Goal: Task Accomplishment & Management: Manage account settings

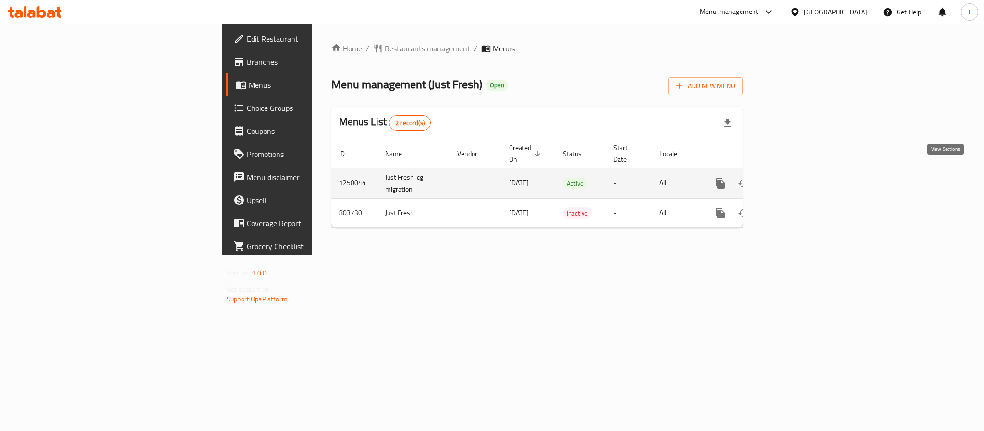
click at [795, 178] on icon "enhanced table" at bounding box center [790, 184] width 12 height 12
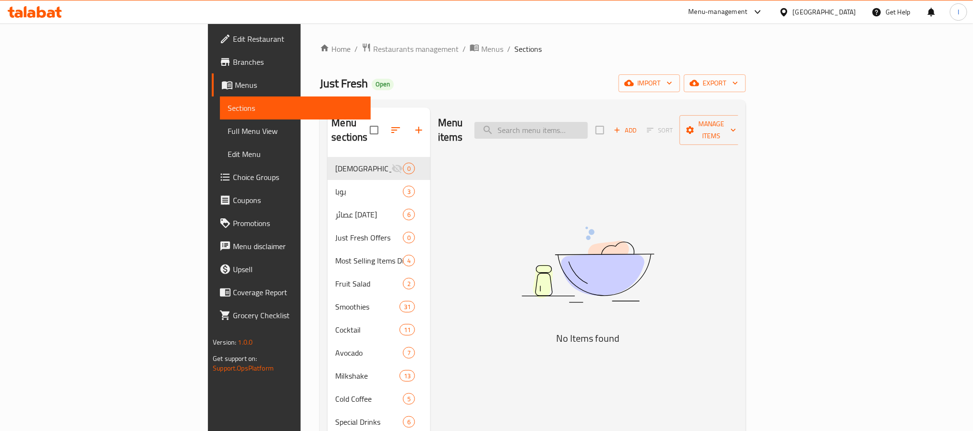
click at [588, 123] on input "search" at bounding box center [530, 130] width 113 height 17
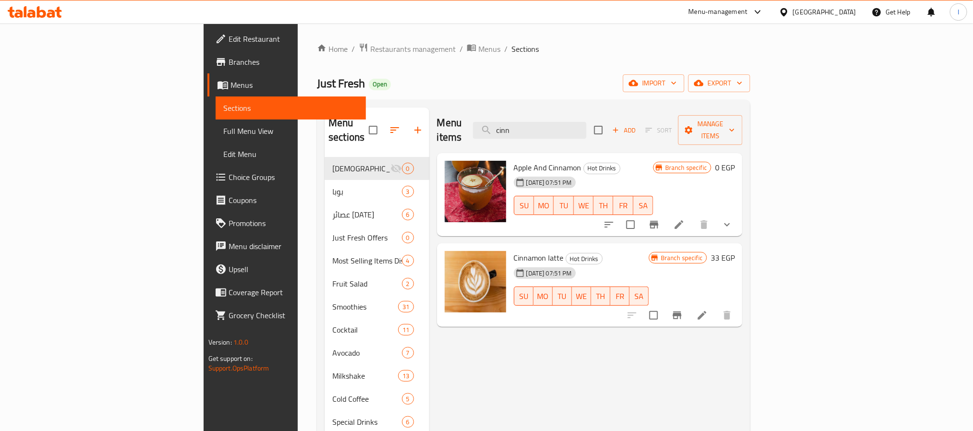
type input "cinn"
click at [733, 219] on icon "show more" at bounding box center [727, 225] width 12 height 12
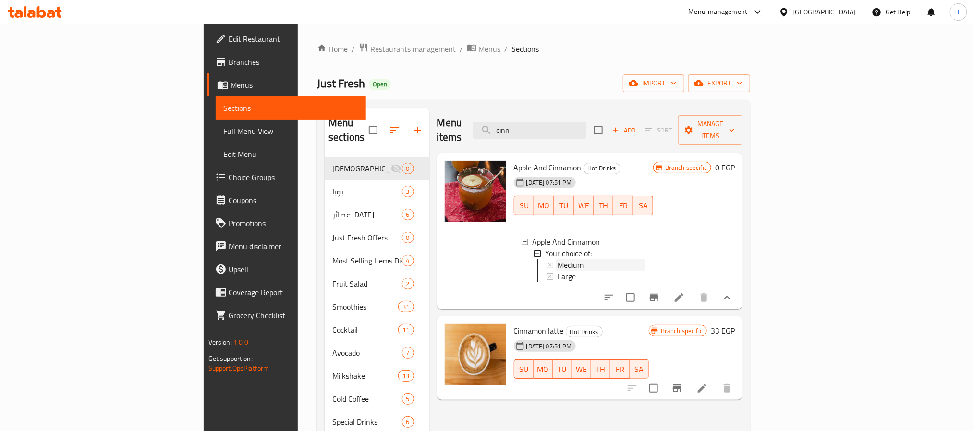
click at [593, 259] on div "Medium" at bounding box center [601, 265] width 88 height 12
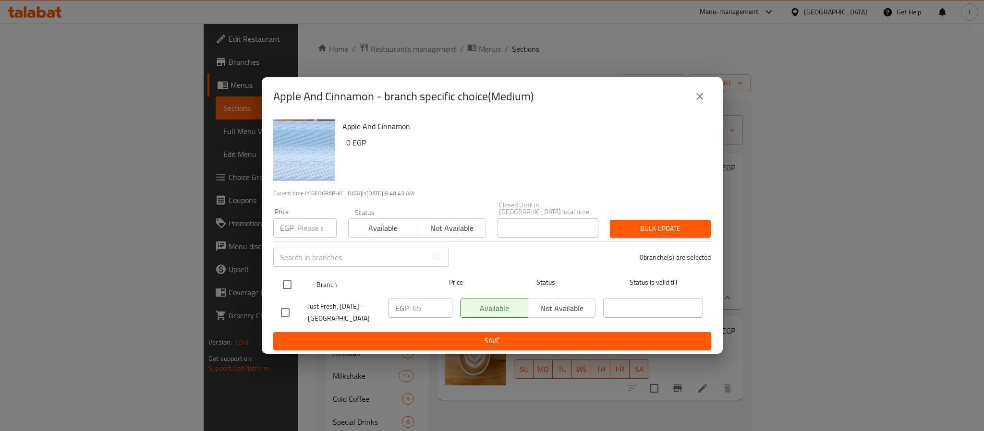
click at [284, 279] on input "checkbox" at bounding box center [287, 285] width 20 height 20
checkbox input "true"
click at [428, 306] on input "65" at bounding box center [432, 308] width 40 height 19
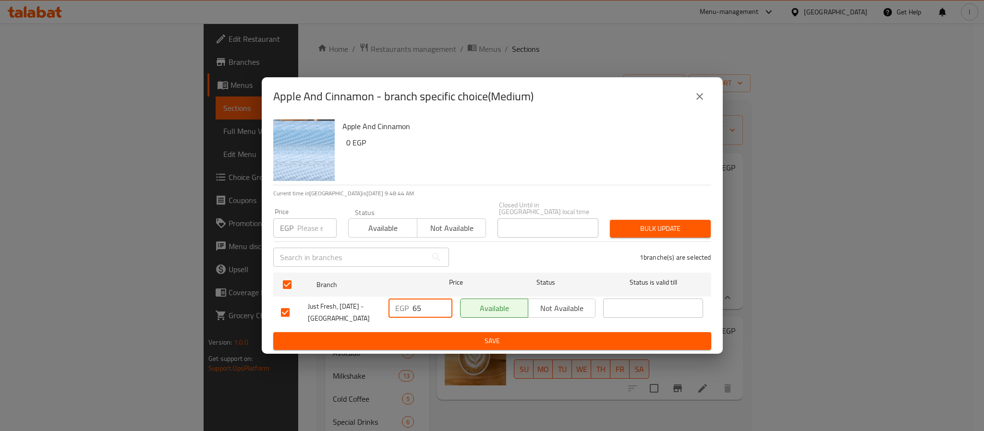
click at [428, 306] on input "65" at bounding box center [432, 308] width 40 height 19
type input "95"
click at [431, 338] on span "Save" at bounding box center [492, 341] width 422 height 12
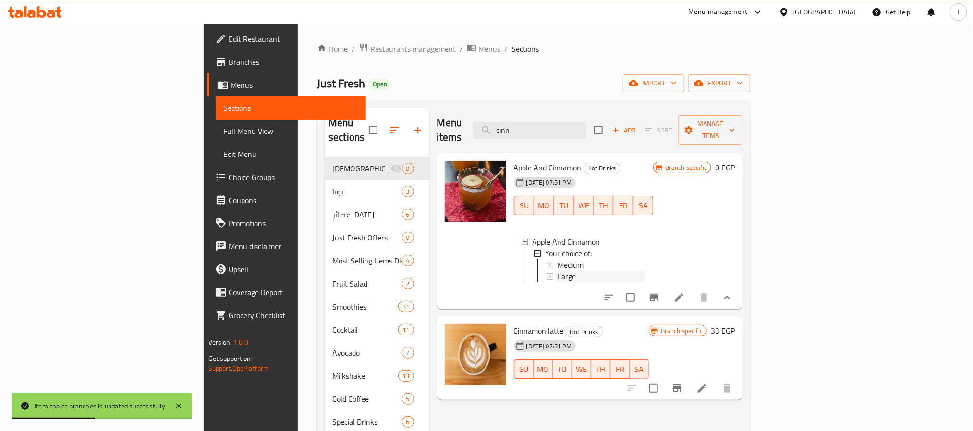
click at [557, 271] on span "Large" at bounding box center [566, 277] width 18 height 12
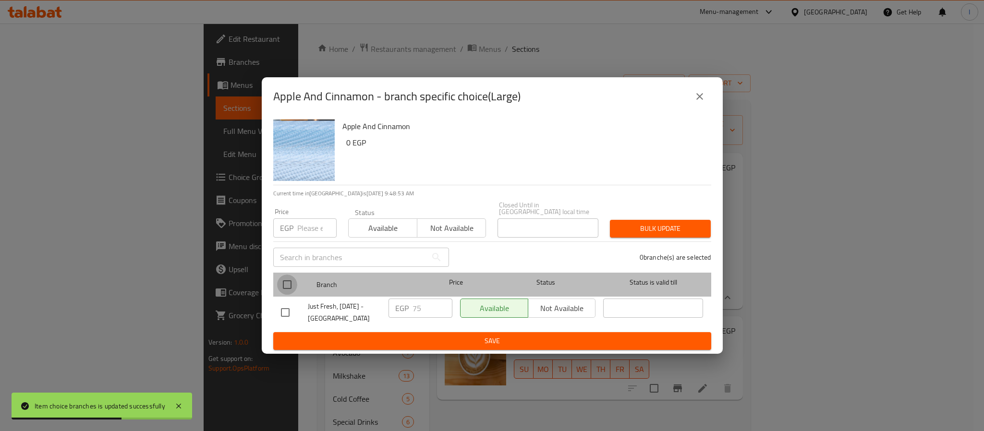
click at [290, 281] on input "checkbox" at bounding box center [287, 285] width 20 height 20
checkbox input "true"
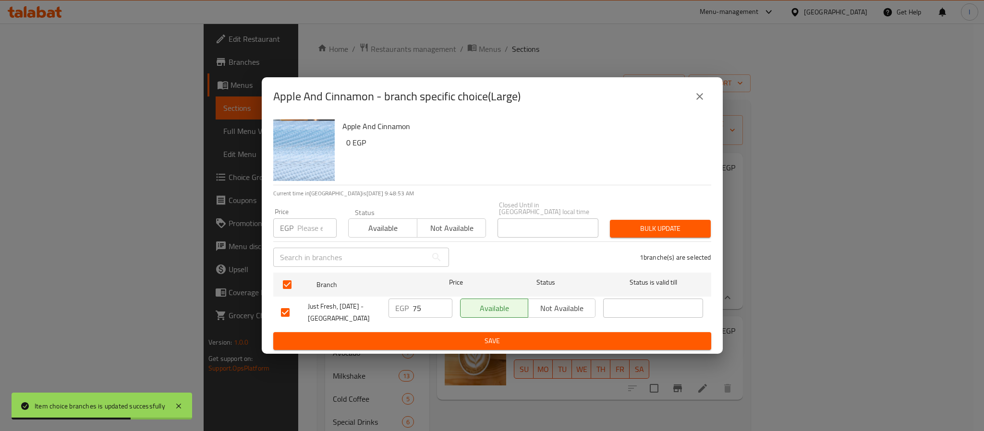
click at [424, 310] on input "75" at bounding box center [432, 308] width 40 height 19
click at [424, 309] on input "75" at bounding box center [432, 308] width 40 height 19
type input "100"
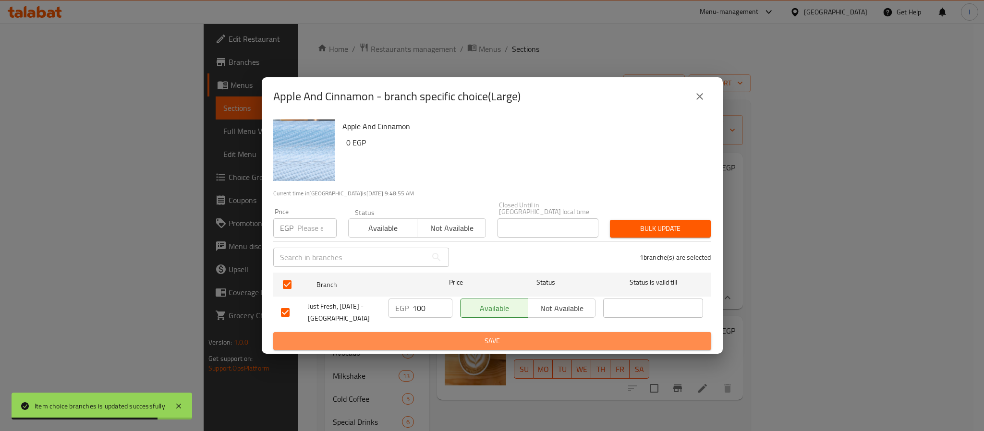
click at [430, 335] on span "Save" at bounding box center [492, 341] width 422 height 12
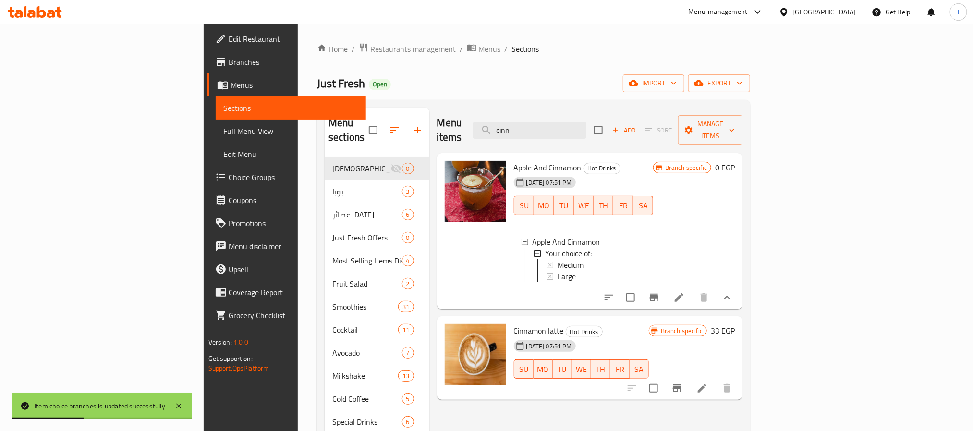
click at [493, 73] on div "Home / Restaurants management / Menus / Sections Just Fresh Open import export …" at bounding box center [533, 295] width 433 height 504
click at [317, 78] on span "Just Fresh" at bounding box center [341, 83] width 48 height 22
copy span "Just Fresh"
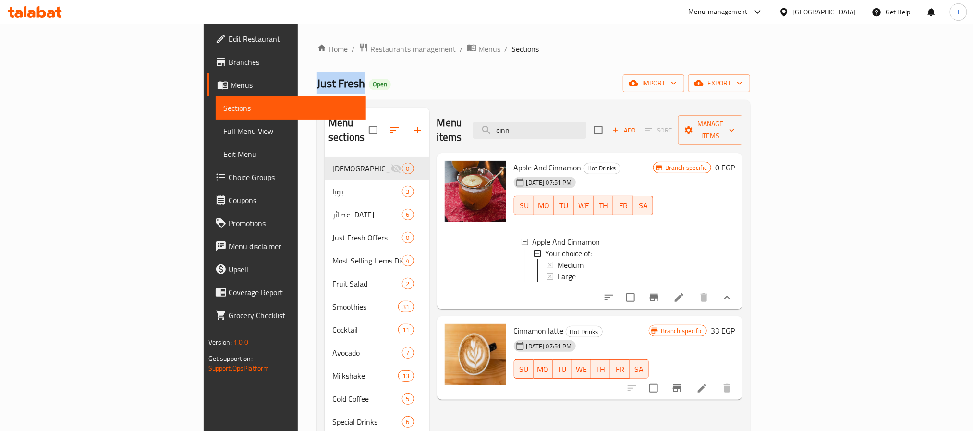
click at [466, 80] on div "Just Fresh Open import export" at bounding box center [533, 83] width 433 height 18
click at [370, 43] on span "Restaurants management" at bounding box center [412, 49] width 85 height 12
